Goal: Find specific page/section: Find specific page/section

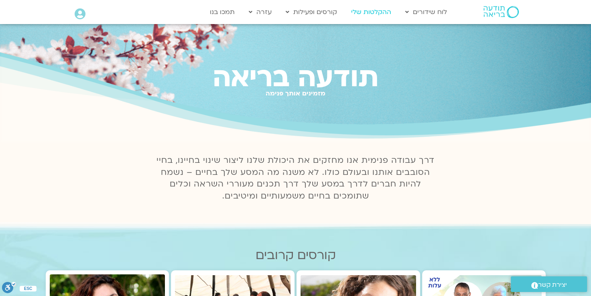
click at [371, 11] on link "ההקלטות שלי" at bounding box center [371, 11] width 48 height 15
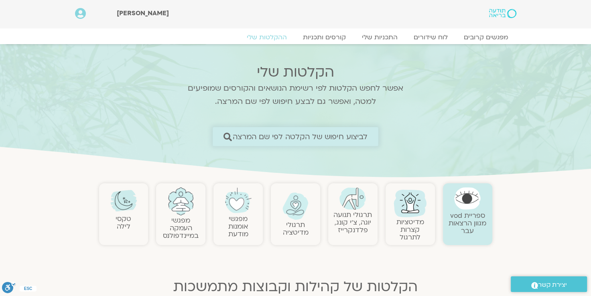
click at [321, 139] on span "לביצוע חיפוש של הקלטה לפי שם המרצה" at bounding box center [300, 136] width 135 height 8
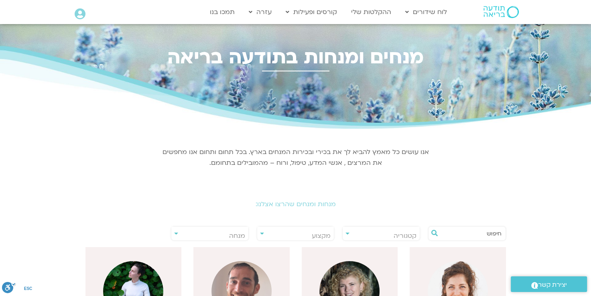
click at [466, 232] on input "text" at bounding box center [471, 234] width 61 height 14
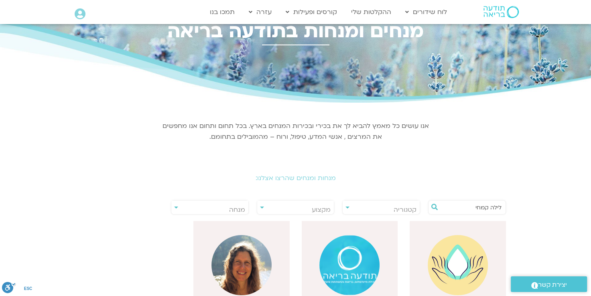
scroll to position [40, 0]
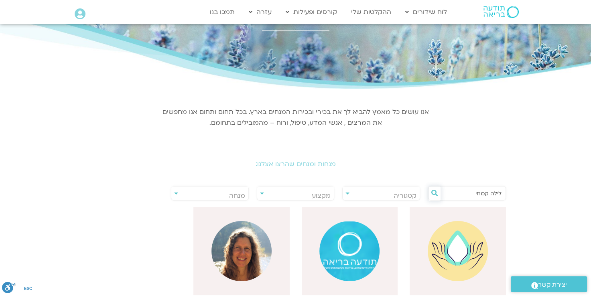
type input "לילה קמחי"
click at [434, 192] on icon at bounding box center [435, 193] width 6 height 6
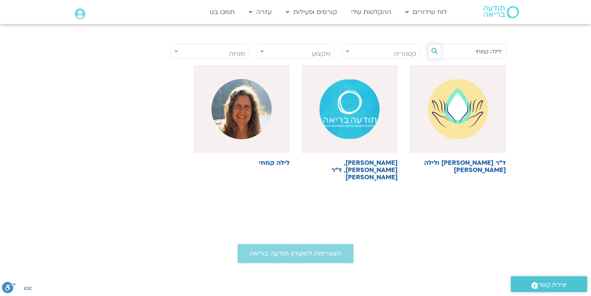
scroll to position [201, 0]
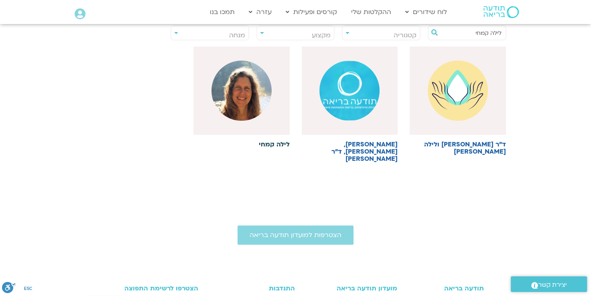
click at [249, 111] on img at bounding box center [242, 91] width 60 height 60
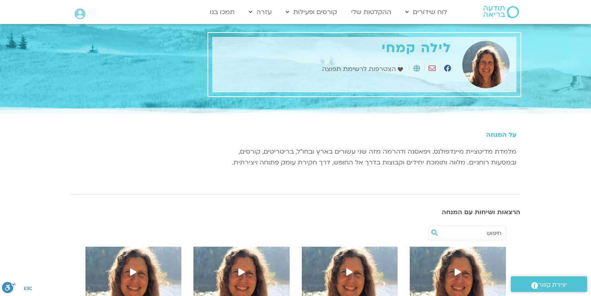
click at [449, 70] on icon at bounding box center [447, 68] width 7 height 7
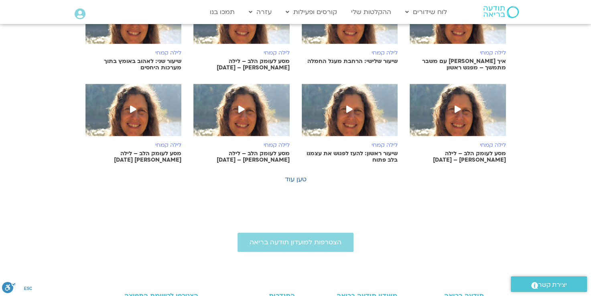
scroll to position [602, 0]
